Goal: Check status

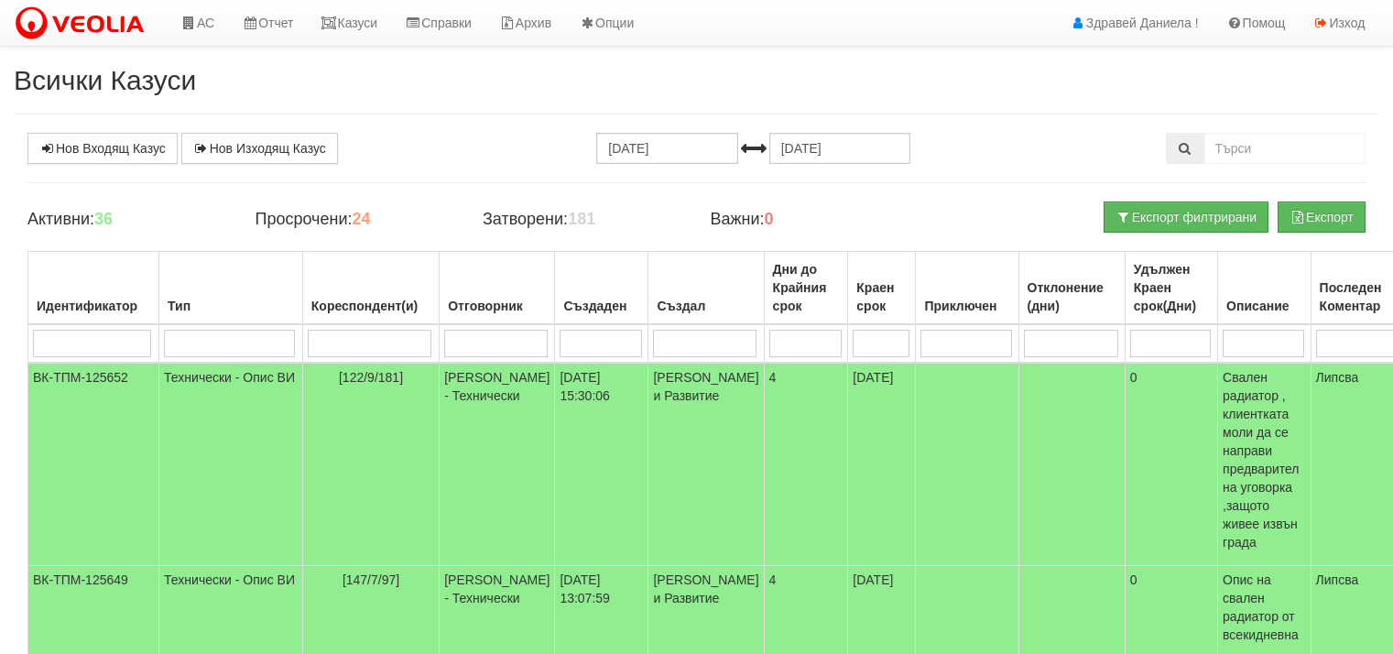
scroll to position [183, 0]
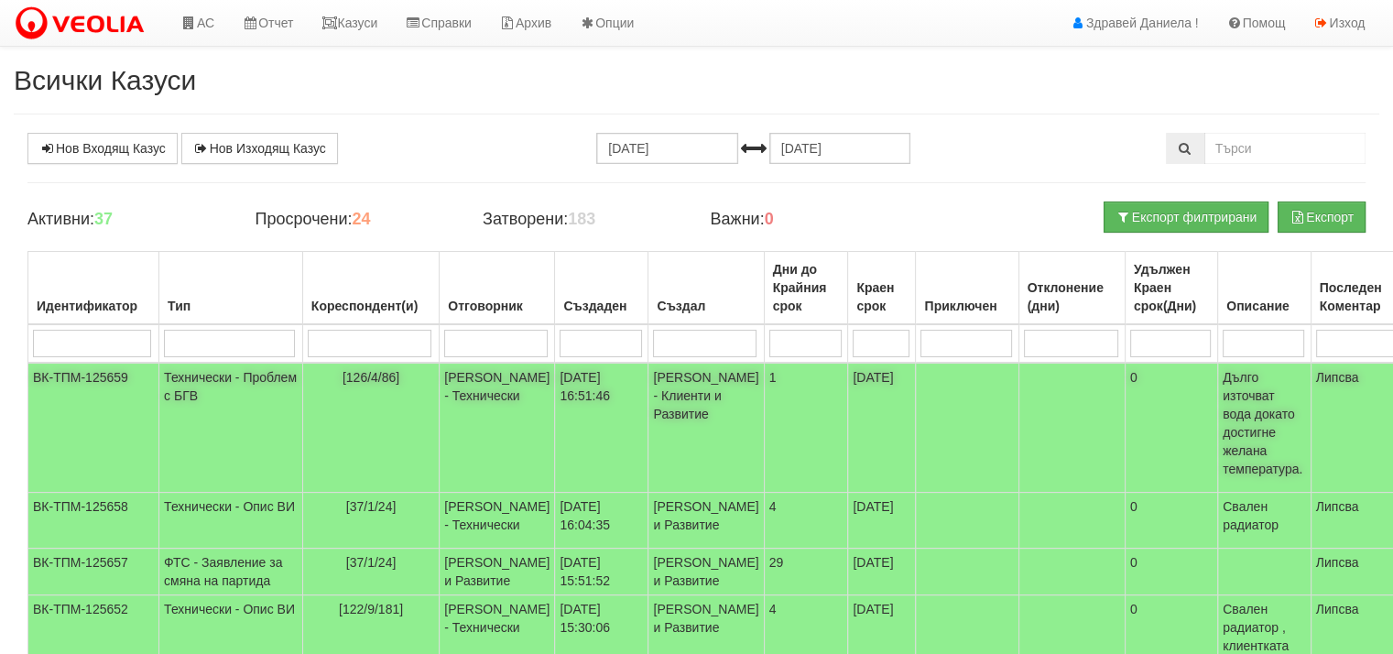
click at [440, 371] on td "[PERSON_NAME] - Технически" at bounding box center [497, 428] width 115 height 130
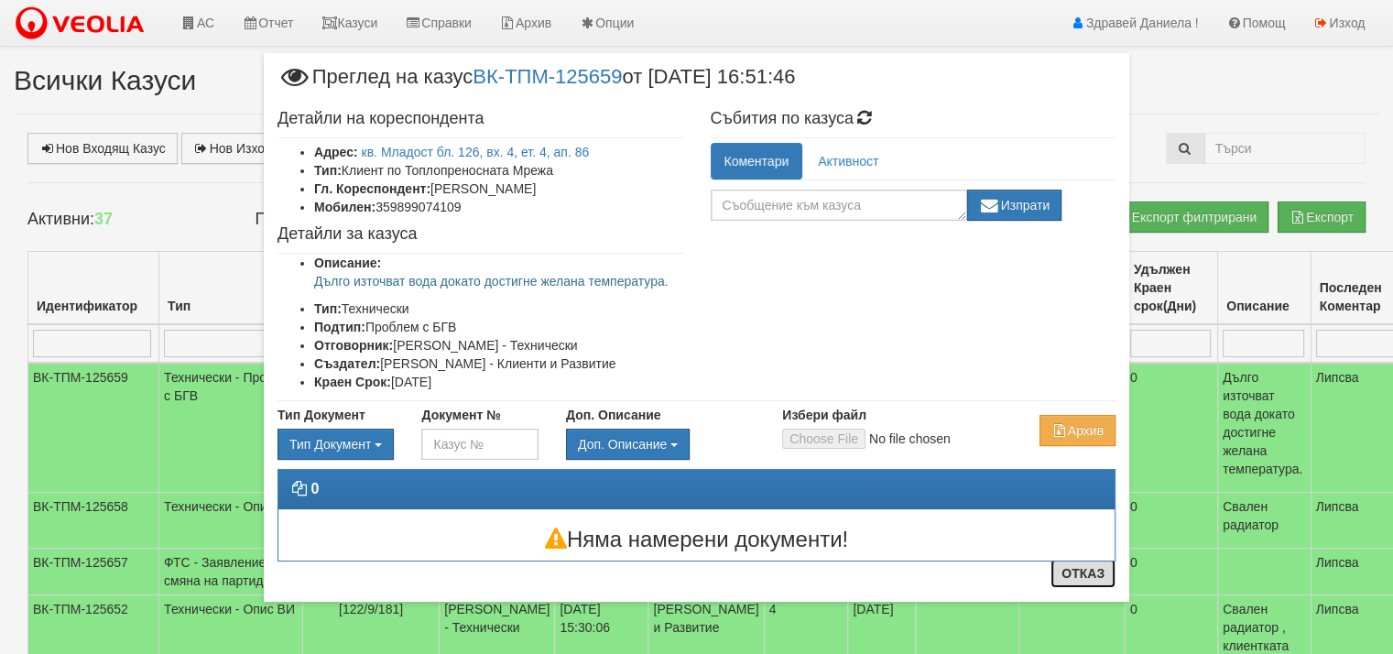
click at [1078, 575] on button "Отказ" at bounding box center [1082, 573] width 65 height 29
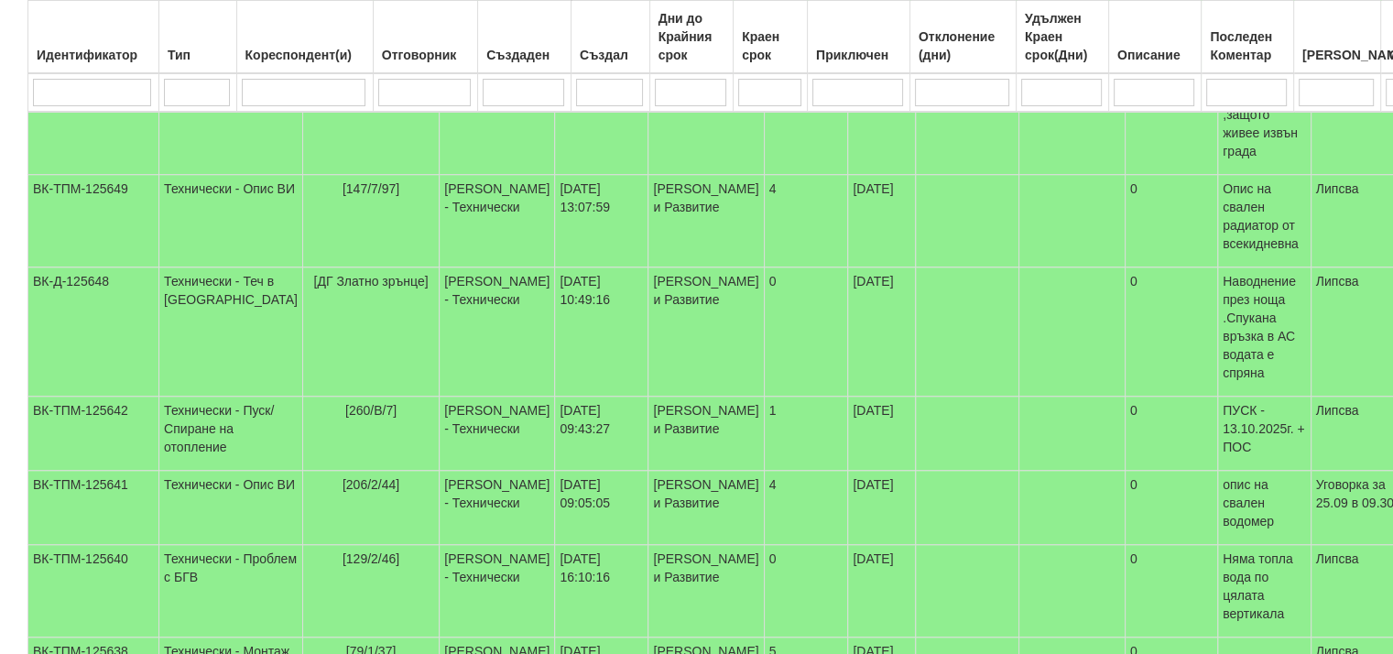
scroll to position [641, 0]
